Goal: Information Seeking & Learning: Find specific fact

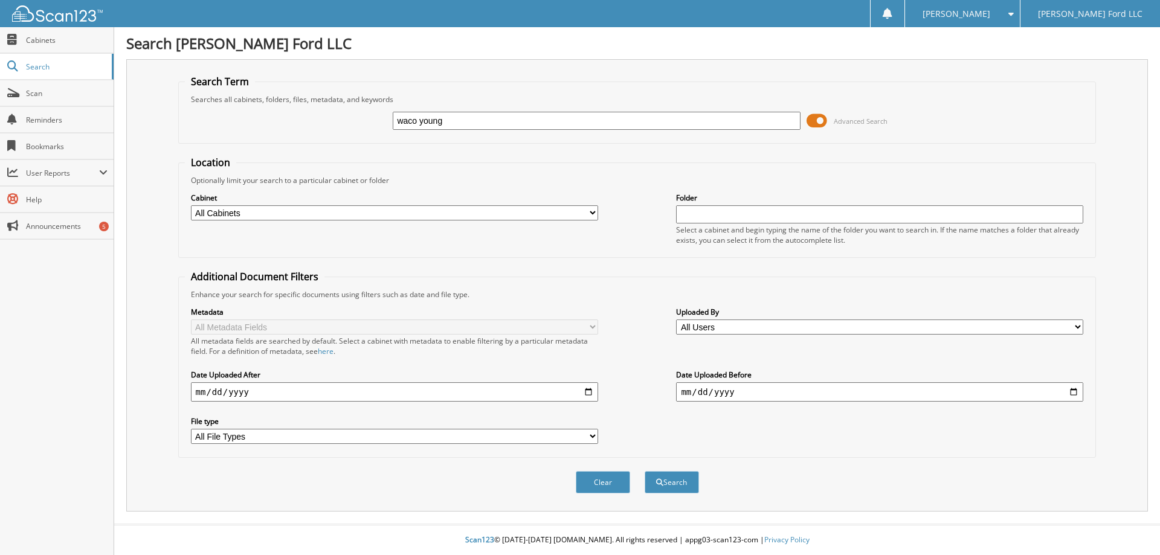
type input "waco young"
click at [645, 471] on button "Search" at bounding box center [672, 482] width 54 height 22
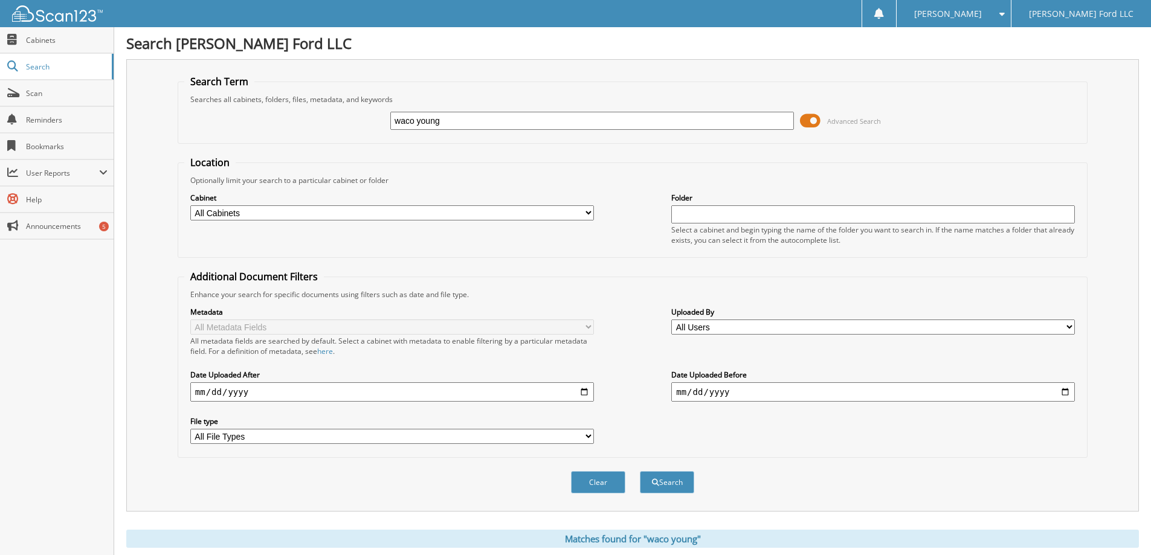
click at [812, 124] on span at bounding box center [810, 121] width 21 height 18
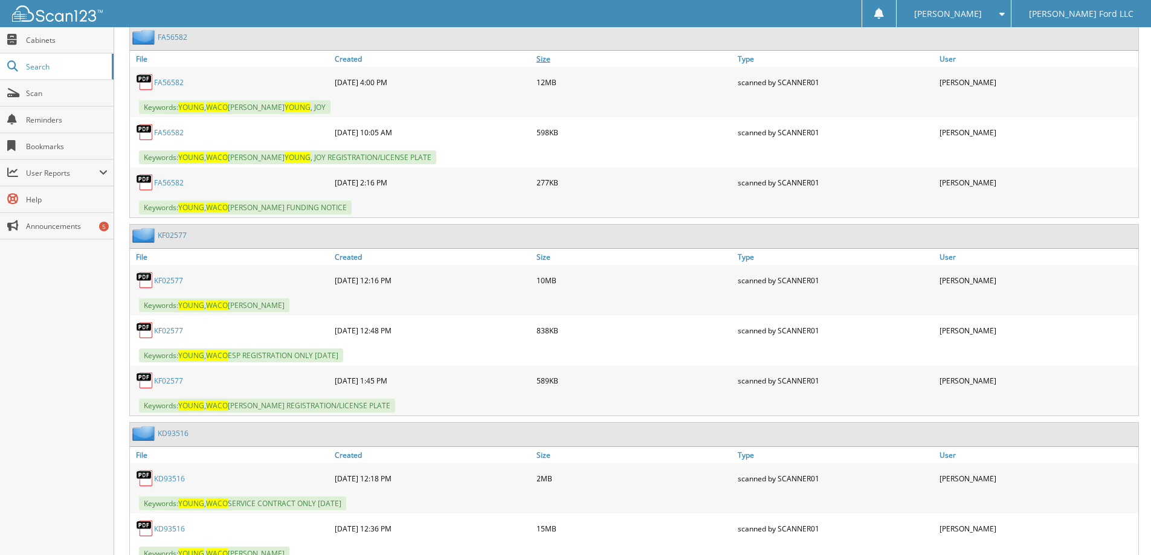
scroll to position [423, 0]
click at [170, 280] on link "KF02577" at bounding box center [168, 279] width 29 height 10
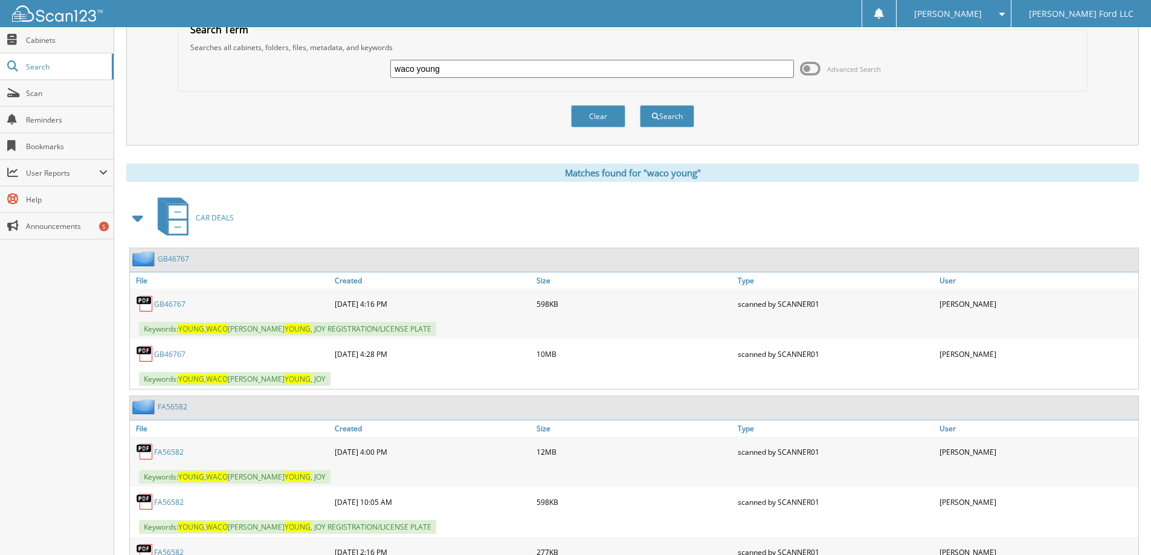
scroll to position [0, 0]
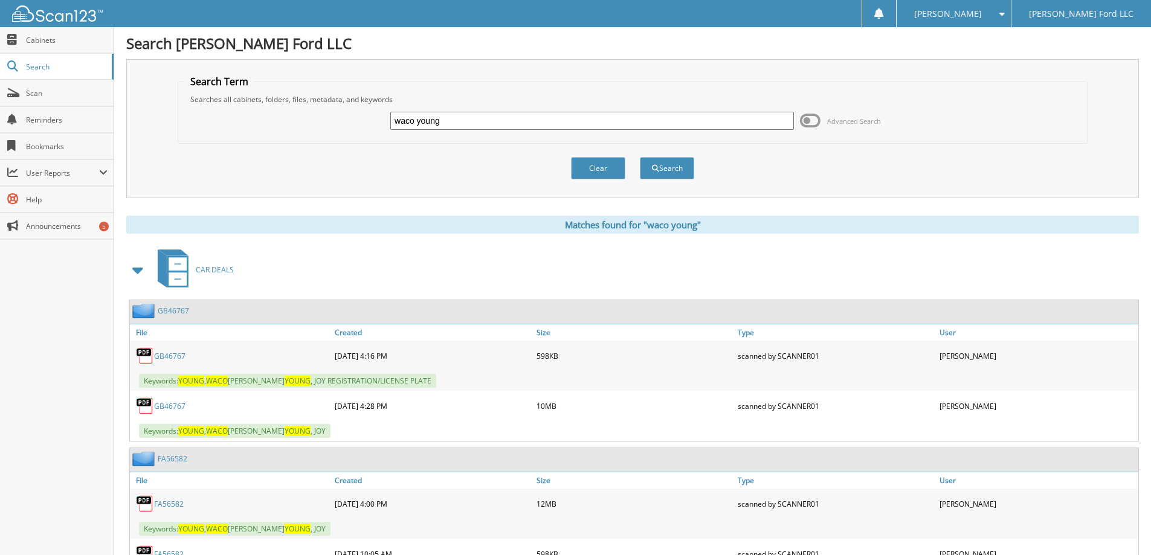
drag, startPoint x: 465, startPoint y: 120, endPoint x: 316, endPoint y: 128, distance: 149.5
click at [316, 128] on div "waco young Advanced Search" at bounding box center [632, 121] width 897 height 33
type input "gary mccartny"
click at [640, 157] on button "Search" at bounding box center [667, 168] width 54 height 22
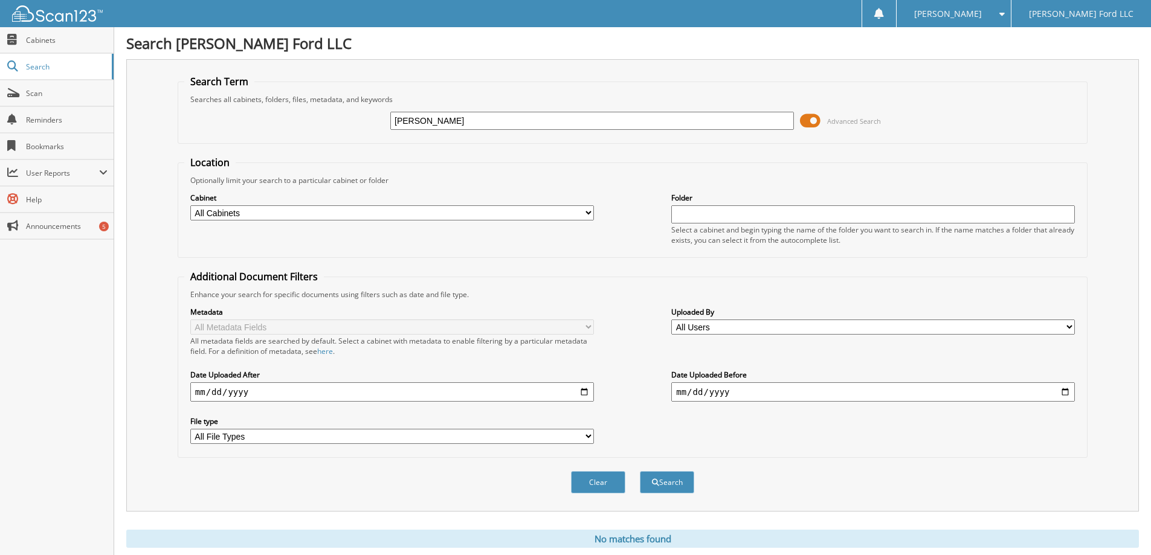
click at [813, 120] on span at bounding box center [810, 121] width 21 height 18
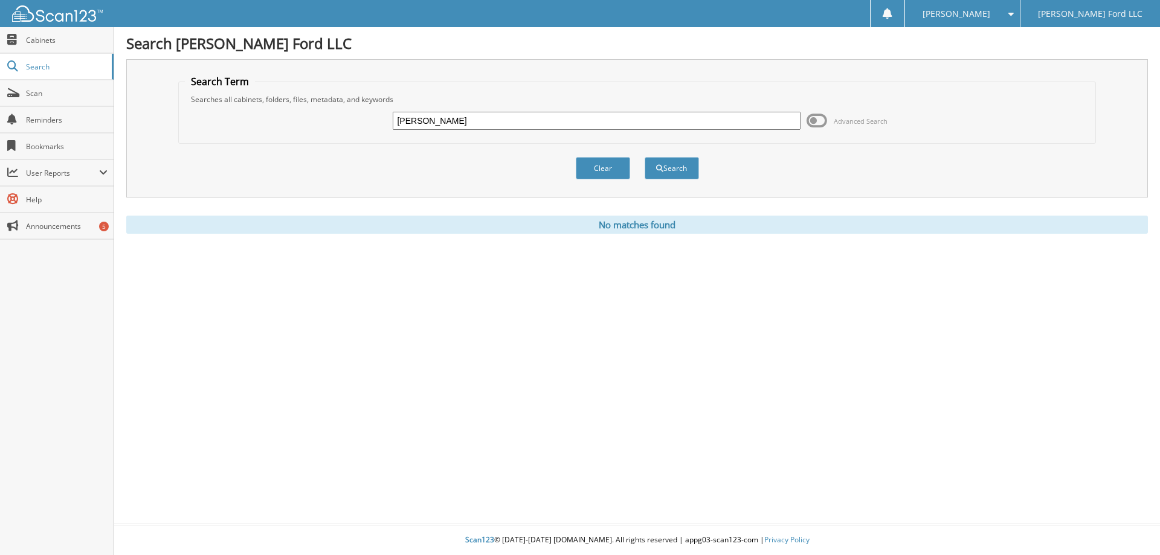
click at [448, 121] on input "[PERSON_NAME]" at bounding box center [596, 121] width 407 height 18
type input "gary mccartney"
click at [645, 157] on button "Search" at bounding box center [672, 168] width 54 height 22
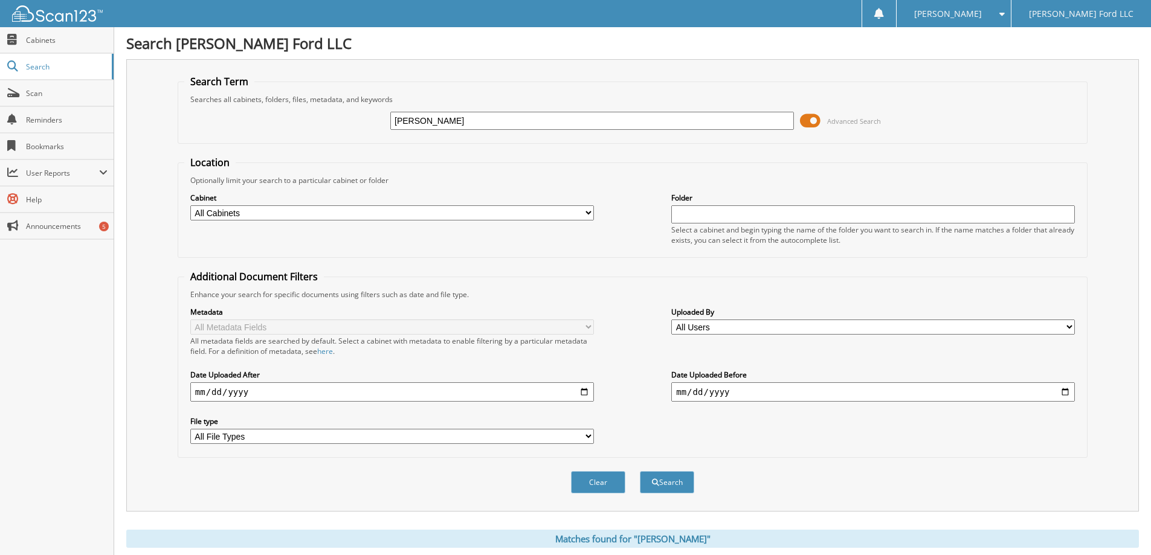
click at [813, 121] on span at bounding box center [810, 121] width 21 height 18
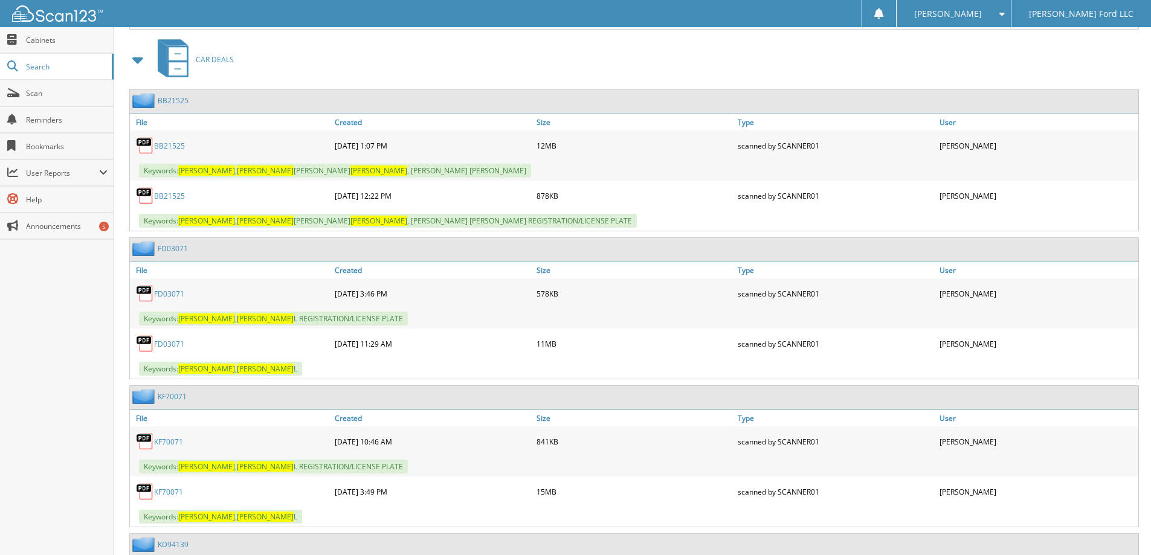
scroll to position [1873, 0]
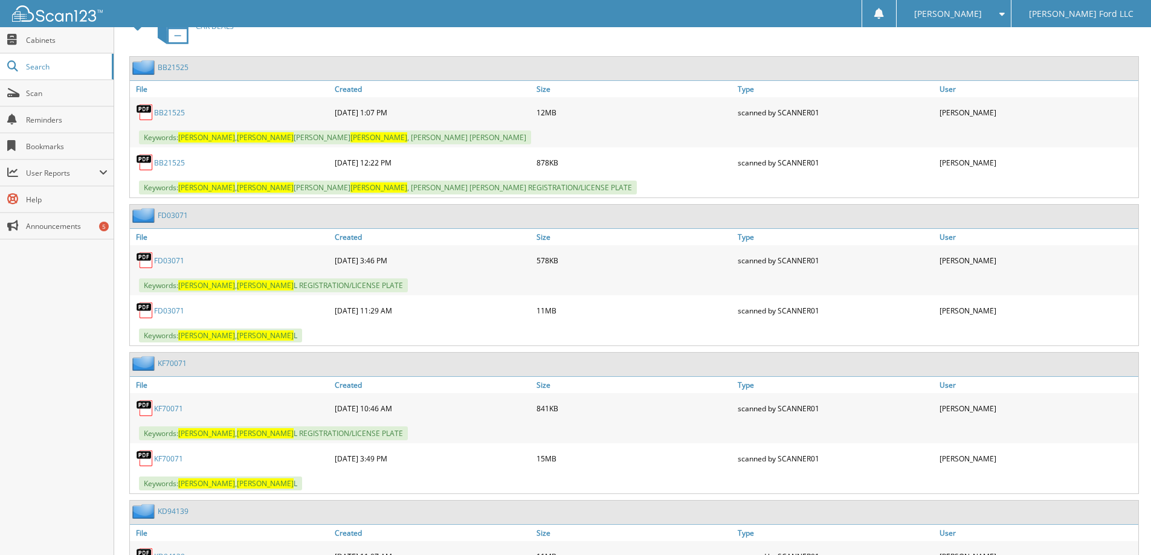
click at [170, 458] on link "KF70071" at bounding box center [168, 459] width 29 height 10
click at [40, 66] on span "Search" at bounding box center [66, 67] width 80 height 10
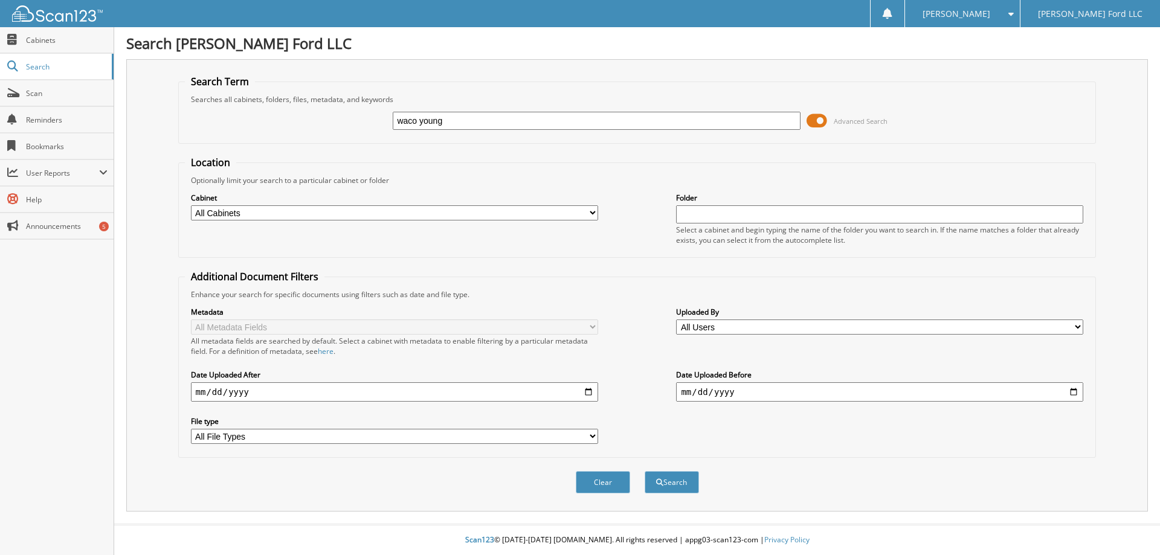
type input "waco young"
click at [645, 471] on button "Search" at bounding box center [672, 482] width 54 height 22
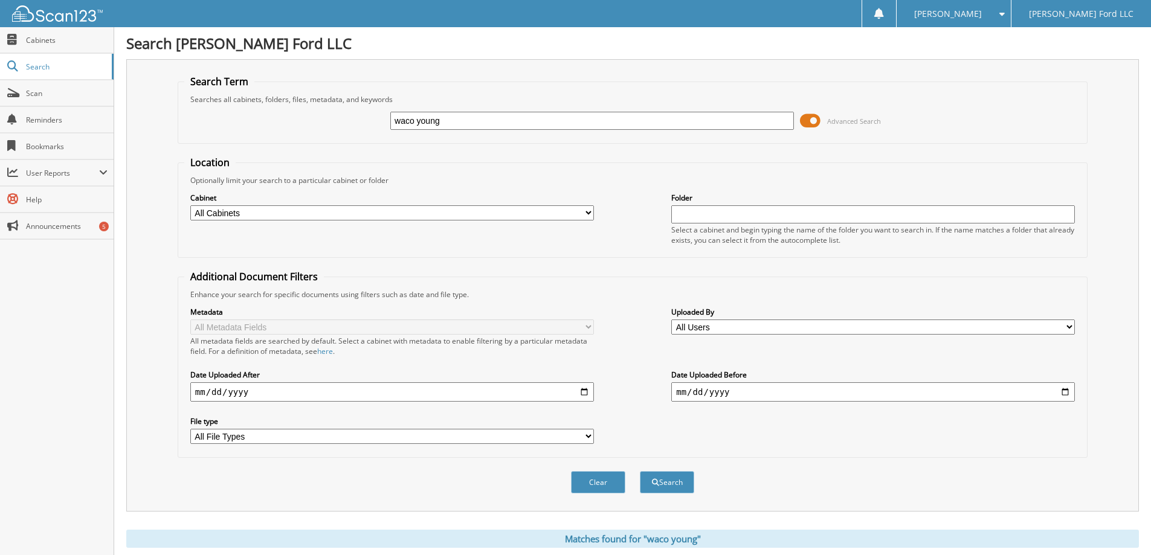
click at [808, 121] on span at bounding box center [810, 121] width 21 height 18
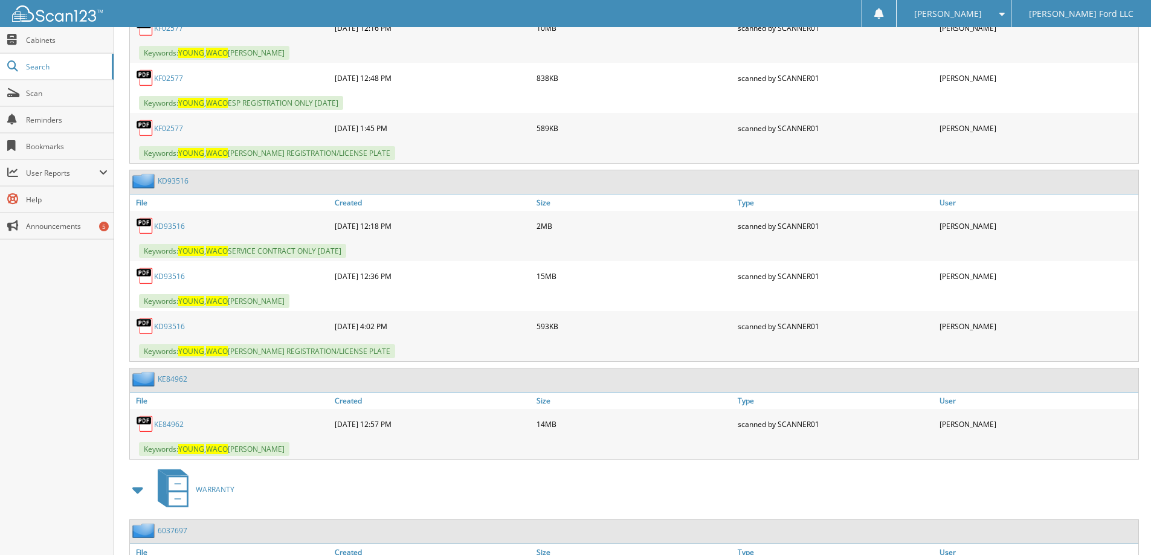
scroll to position [786, 0]
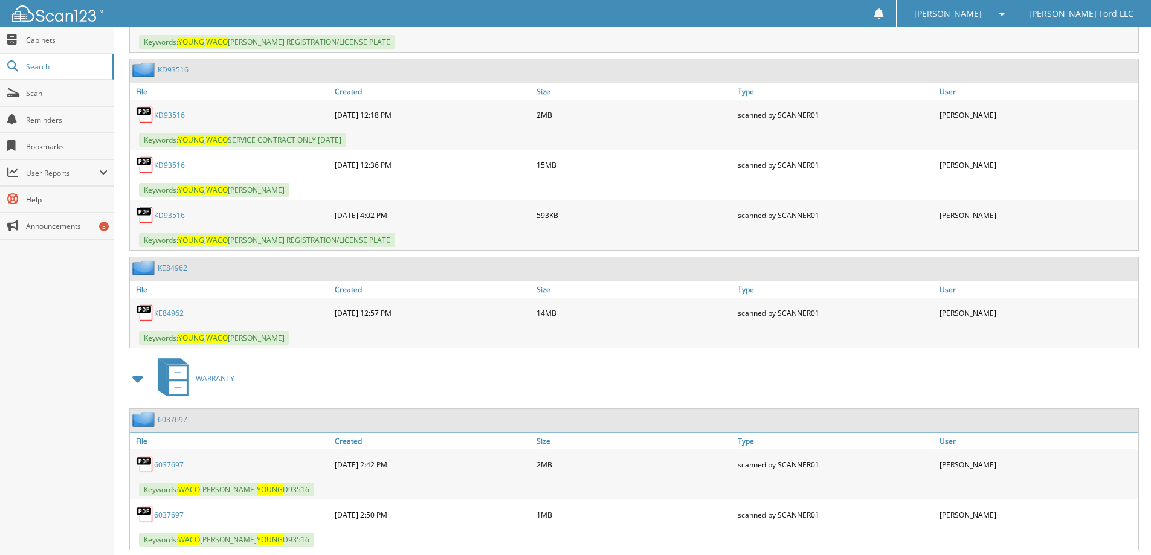
click at [170, 313] on link "KE84962" at bounding box center [169, 313] width 30 height 10
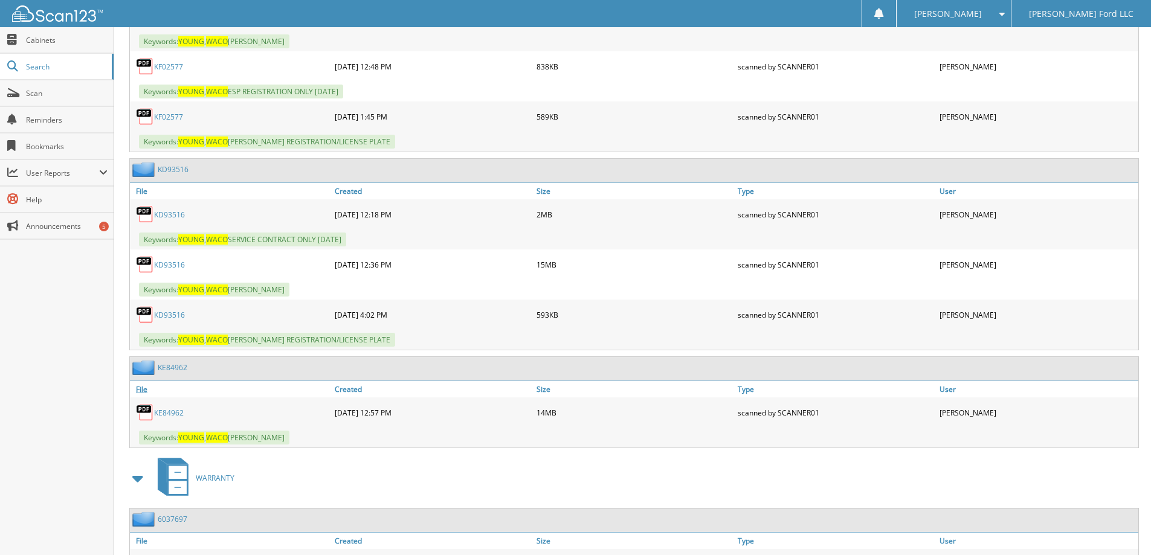
scroll to position [665, 0]
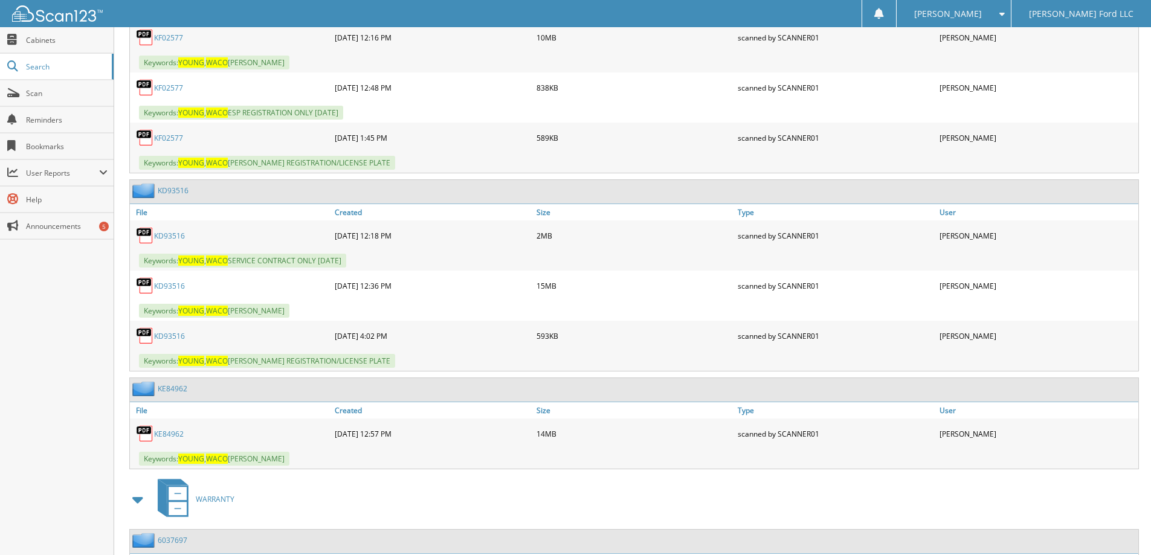
click at [168, 286] on link "KD93516" at bounding box center [169, 286] width 31 height 10
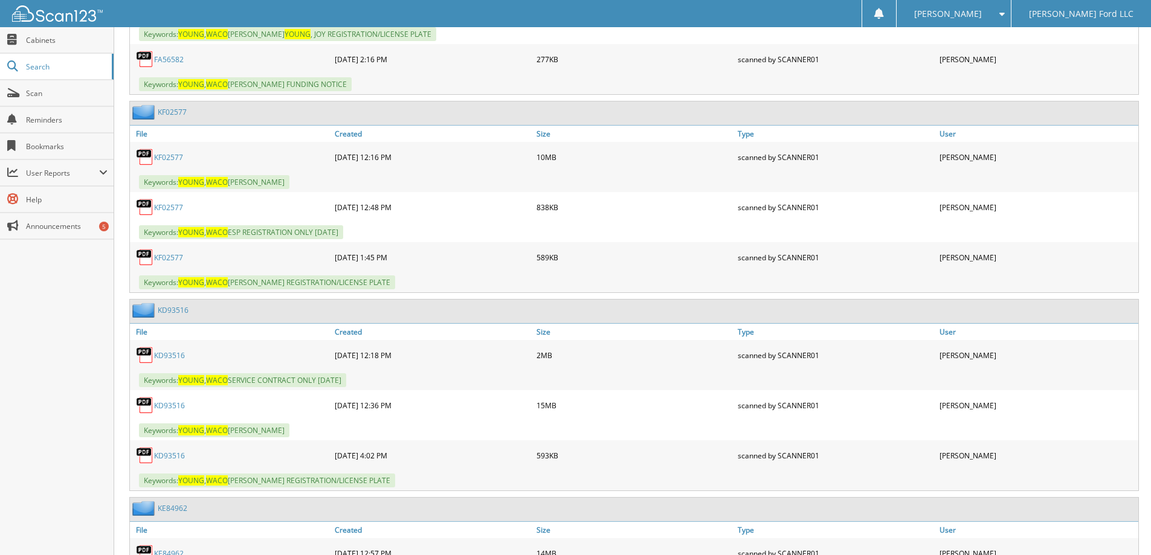
scroll to position [544, 0]
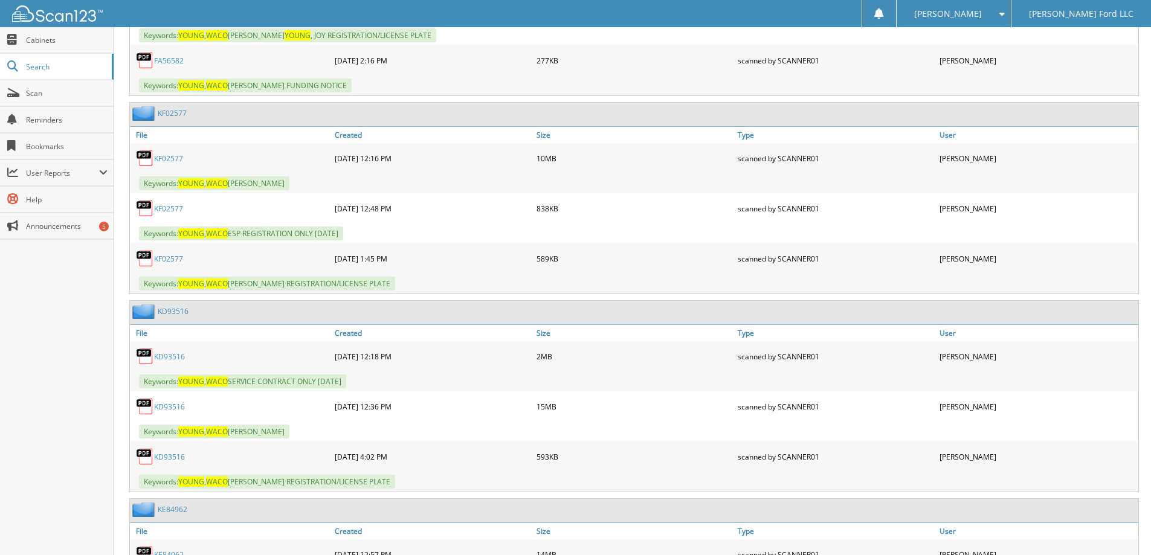
click at [166, 158] on link "KF02577" at bounding box center [168, 158] width 29 height 10
